Goal: Find specific page/section: Find specific page/section

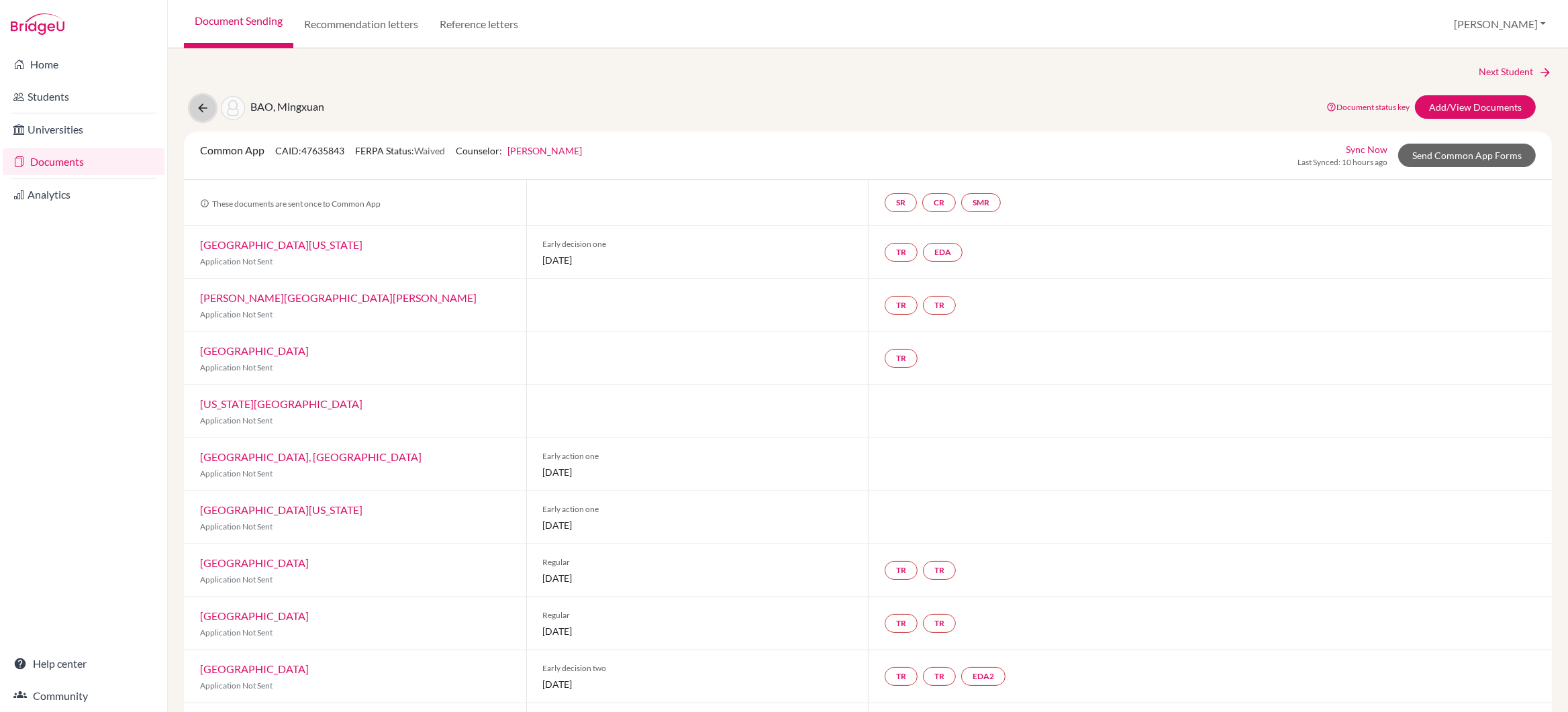
click at [202, 106] on icon at bounding box center [202, 108] width 13 height 13
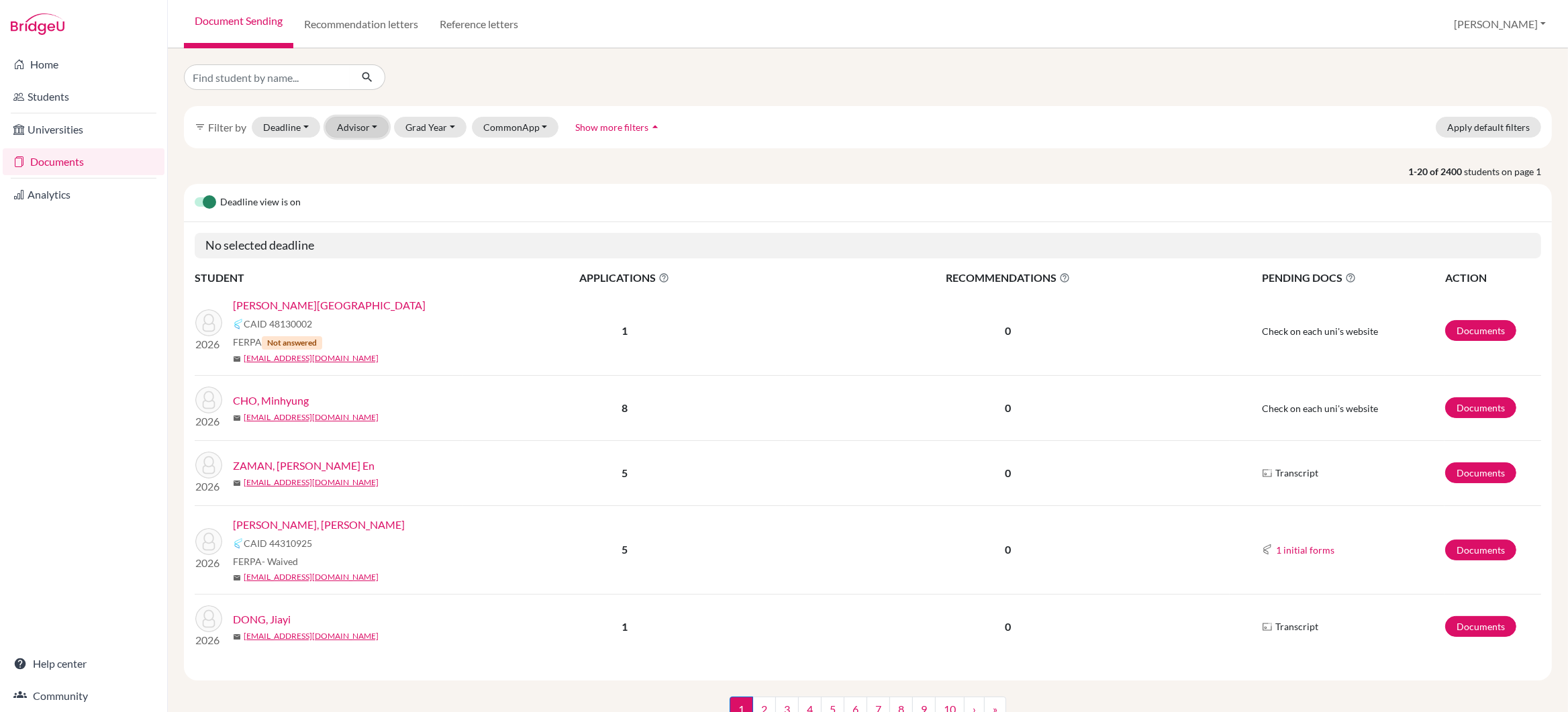
click at [367, 133] on button "Advisor" at bounding box center [358, 127] width 64 height 21
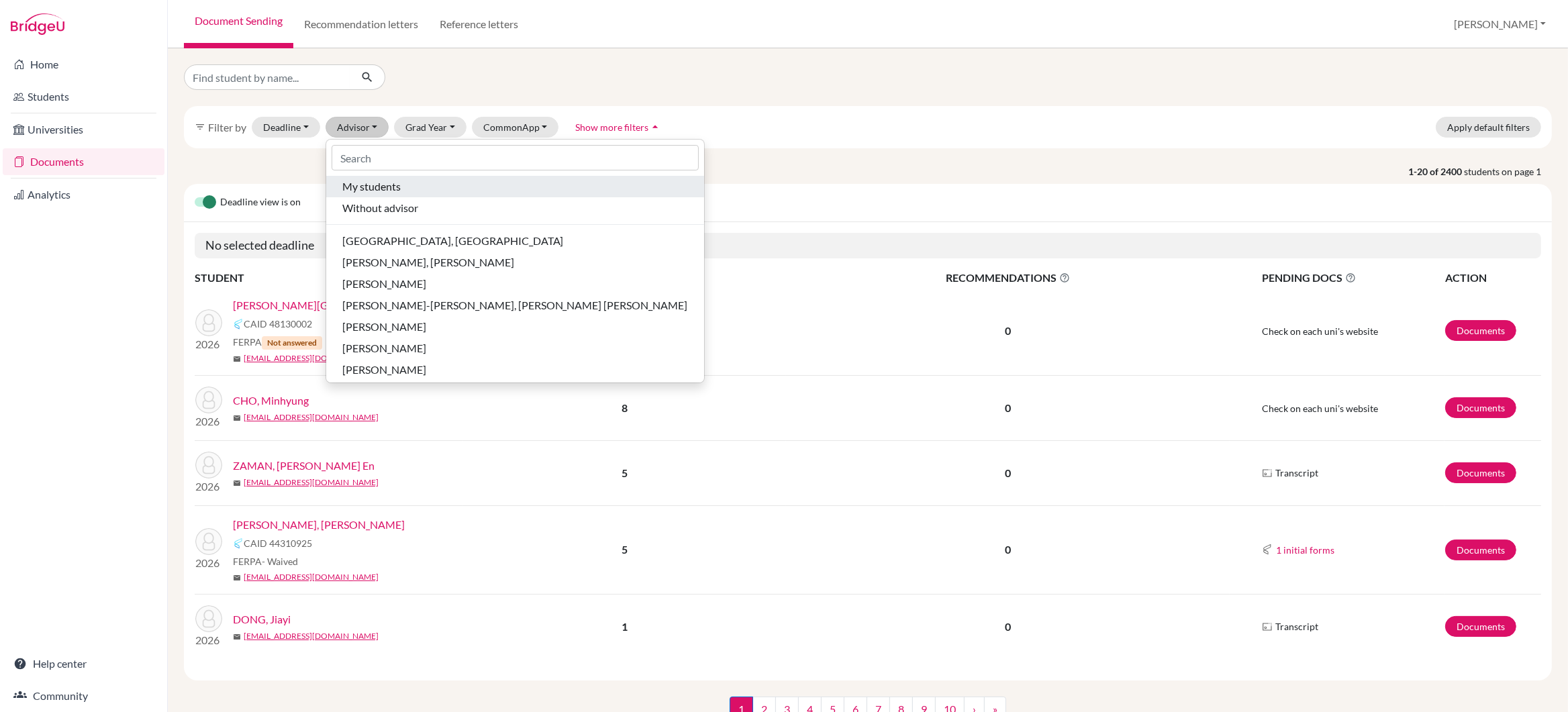
click at [363, 184] on span "My students" at bounding box center [371, 186] width 59 height 16
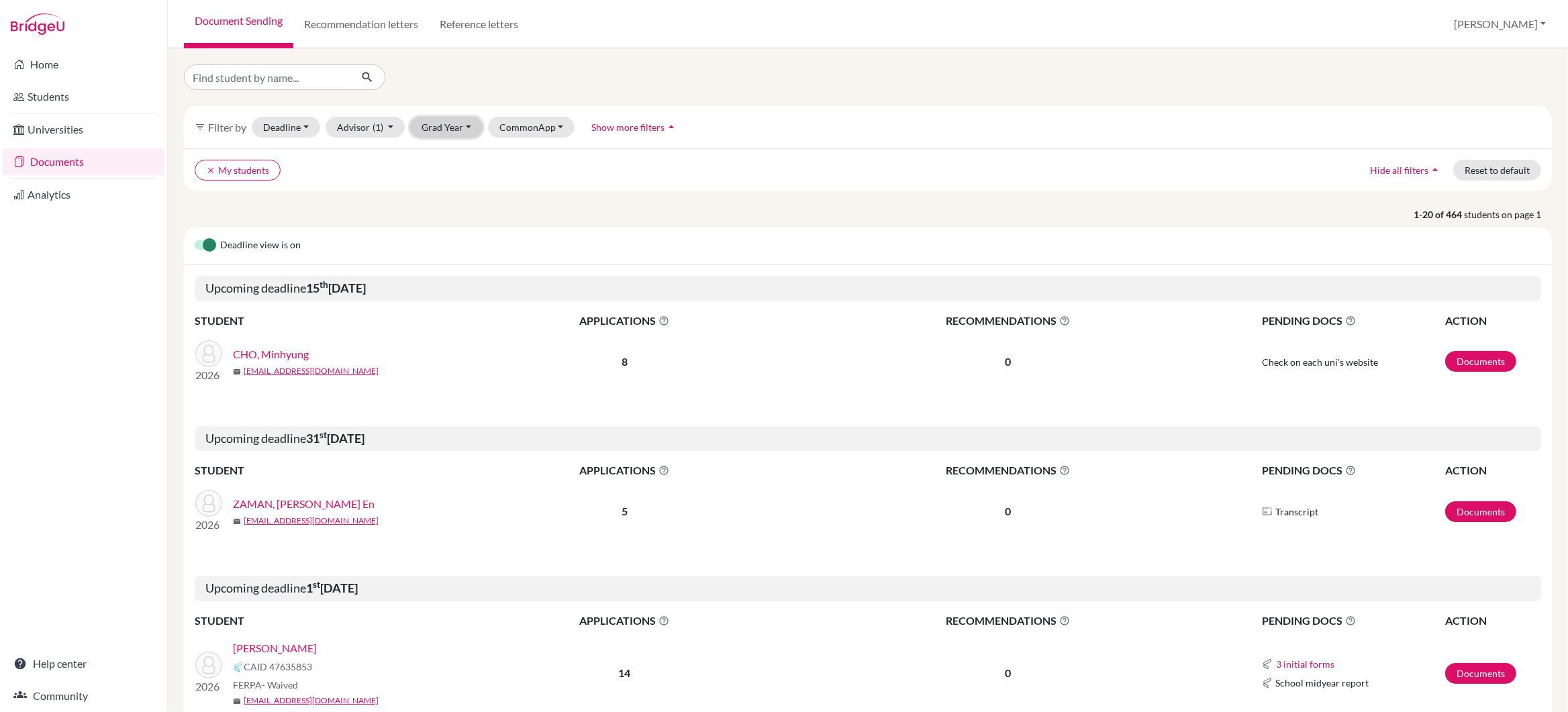
click at [444, 134] on button "Grad Year" at bounding box center [446, 127] width 73 height 21
click at [459, 224] on div "2026" at bounding box center [450, 220] width 47 height 16
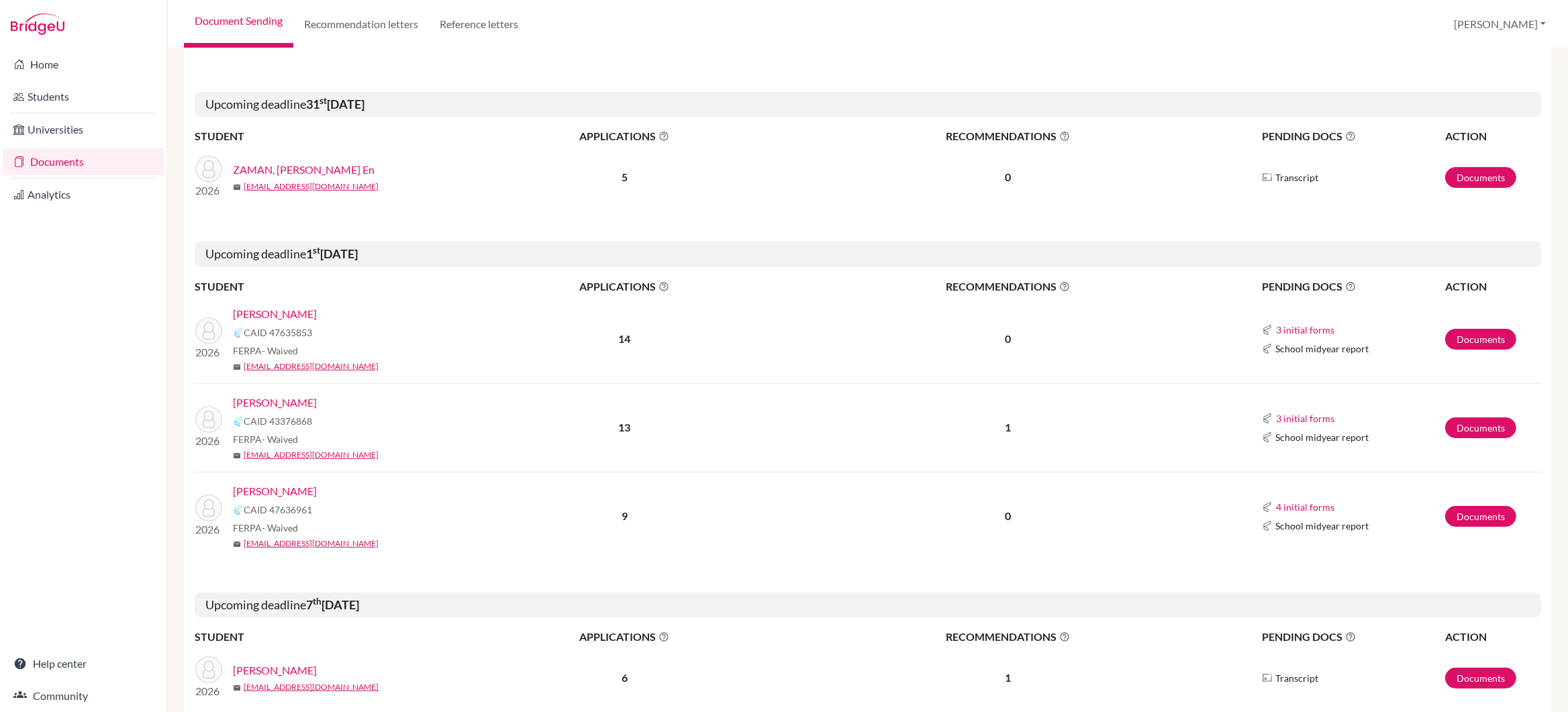
scroll to position [338, 0]
